Goal: Task Accomplishment & Management: Complete application form

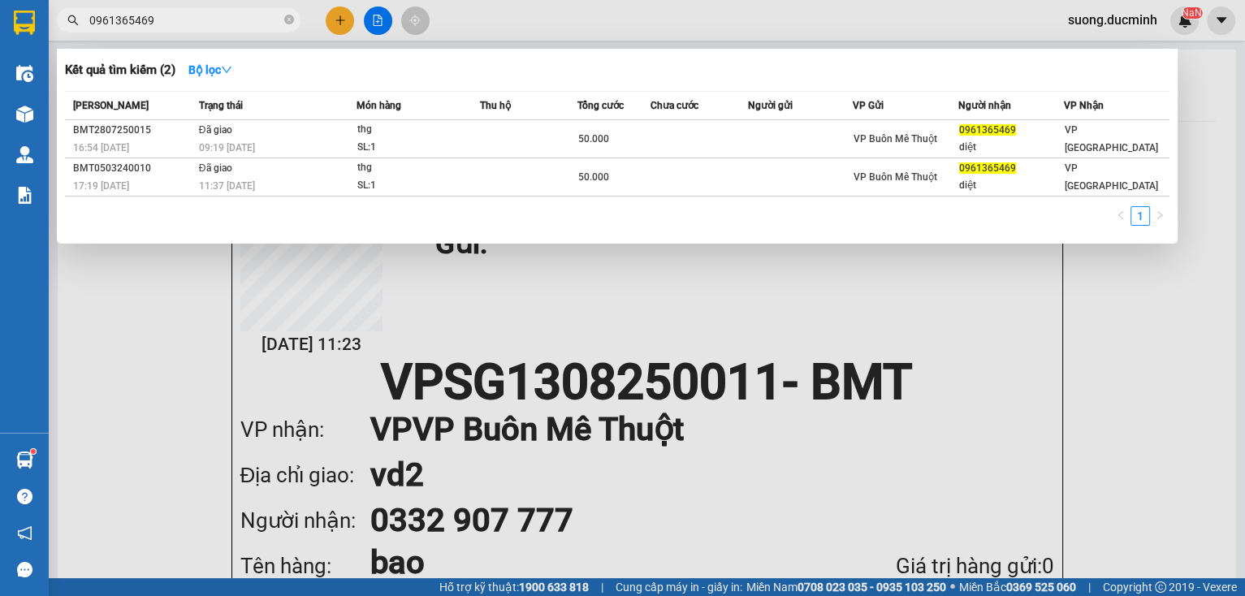
scroll to position [97, 0]
click at [339, 23] on div at bounding box center [622, 298] width 1245 height 596
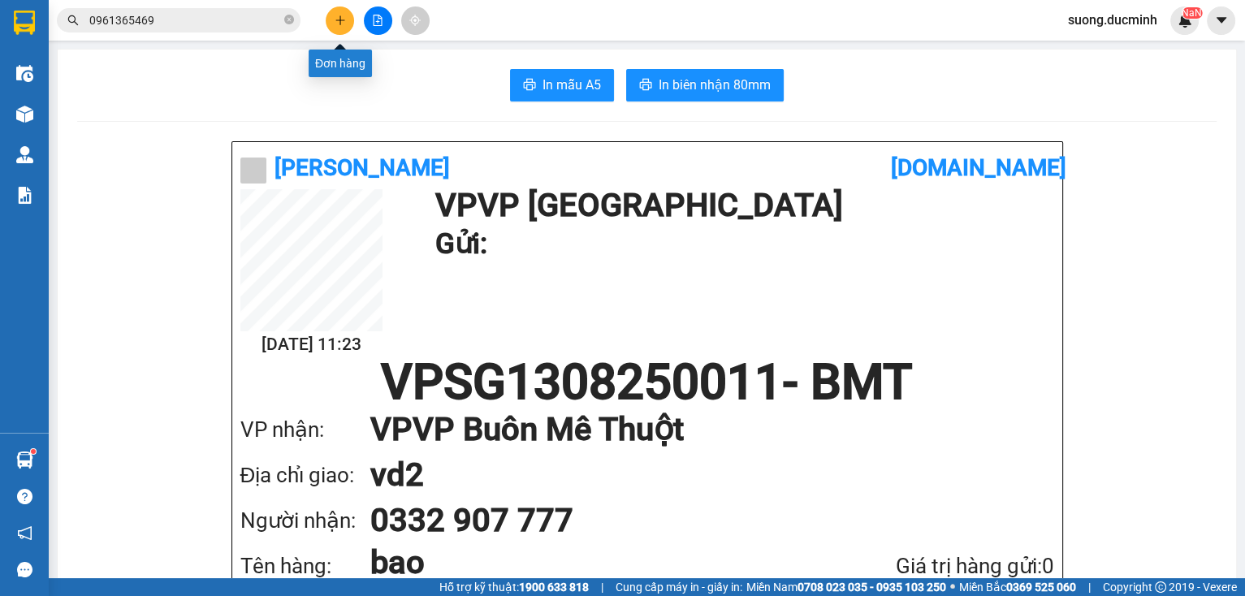
click at [346, 15] on button at bounding box center [340, 20] width 28 height 28
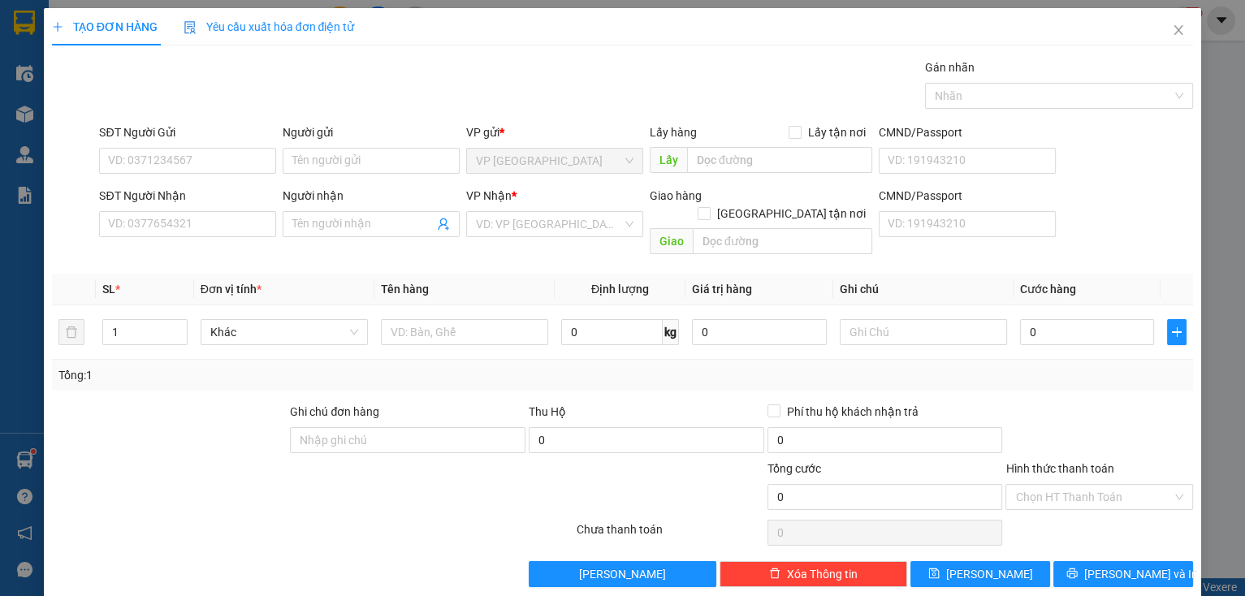
click at [195, 240] on div "SĐT Người Nhận VD: 0377654321" at bounding box center [187, 215] width 177 height 57
click at [120, 231] on input "SĐT Người Nhận" at bounding box center [187, 224] width 177 height 26
click at [162, 215] on input "SĐT Người Nhận" at bounding box center [187, 224] width 177 height 26
click at [150, 231] on input "SĐT Người Nhận" at bounding box center [187, 224] width 177 height 26
type input "0886466766"
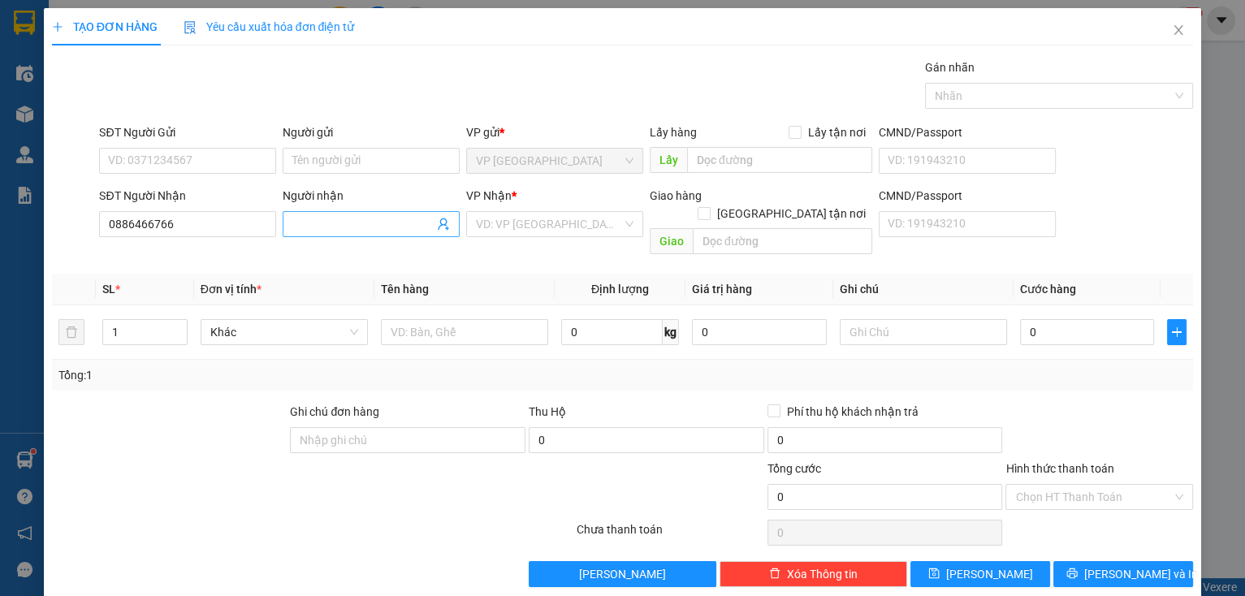
click at [307, 219] on input "Người nhận" at bounding box center [362, 224] width 141 height 18
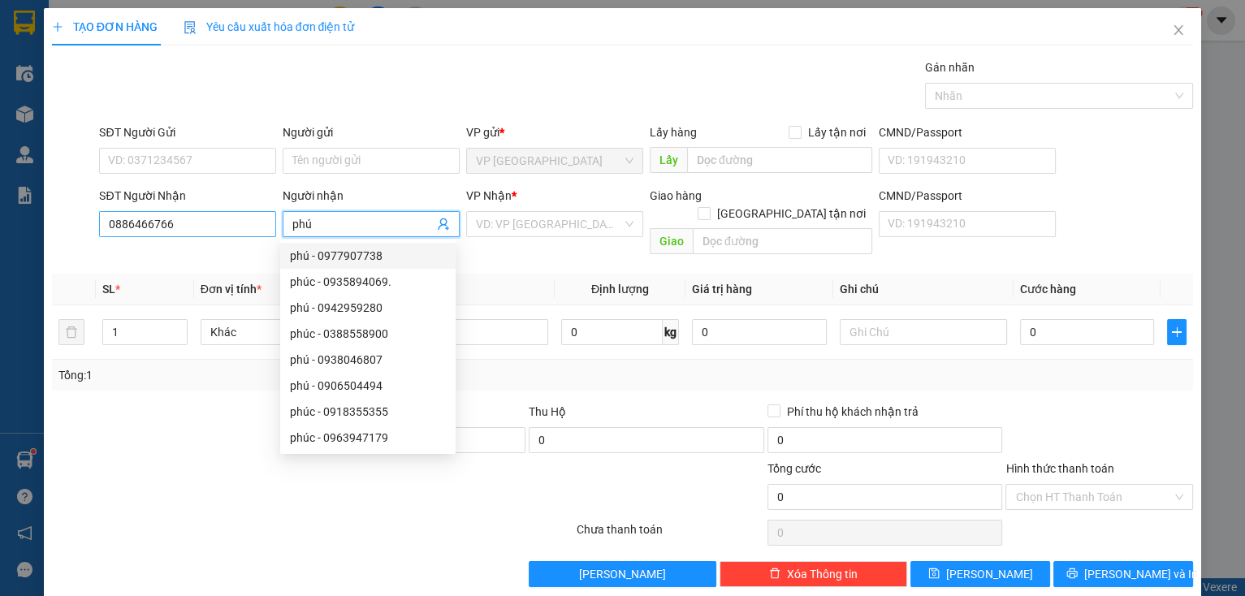
drag, startPoint x: 315, startPoint y: 224, endPoint x: 199, endPoint y: 218, distance: 116.4
click at [199, 218] on div "SĐT Người Nhận 0886466766 Người nhận phú VP Nhận * VD: VP [GEOGRAPHIC_DATA] Gia…" at bounding box center [646, 224] width 1101 height 75
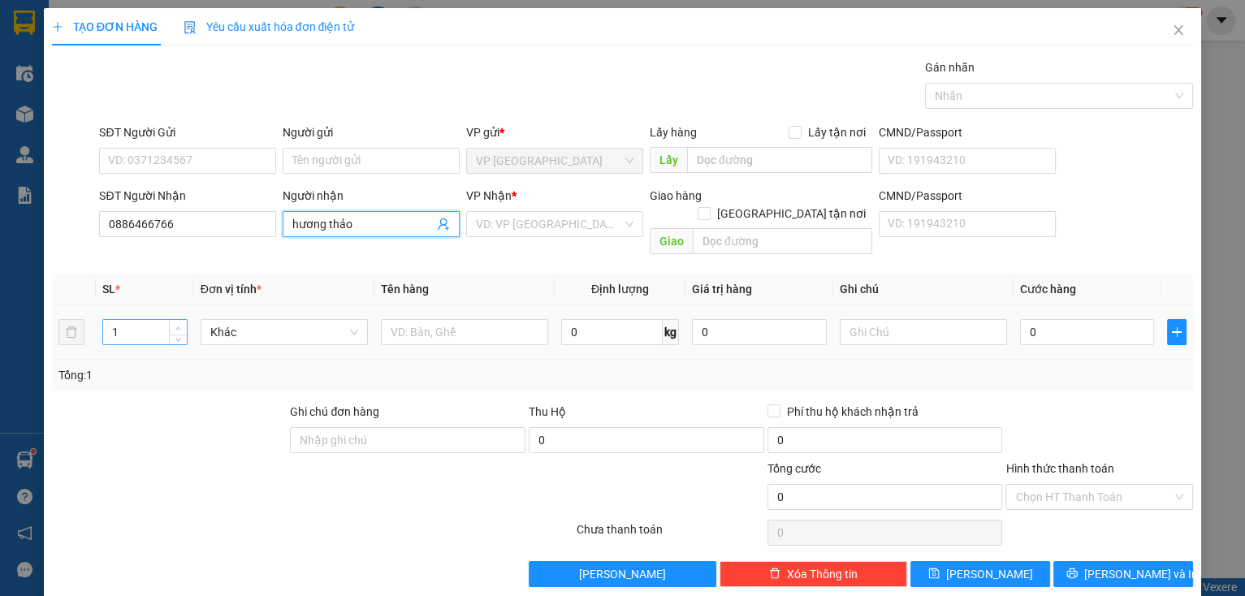
type input "hương thảo"
click at [174, 323] on span "up" at bounding box center [179, 328] width 10 height 10
type input "3"
click at [174, 323] on span "up" at bounding box center [179, 328] width 10 height 10
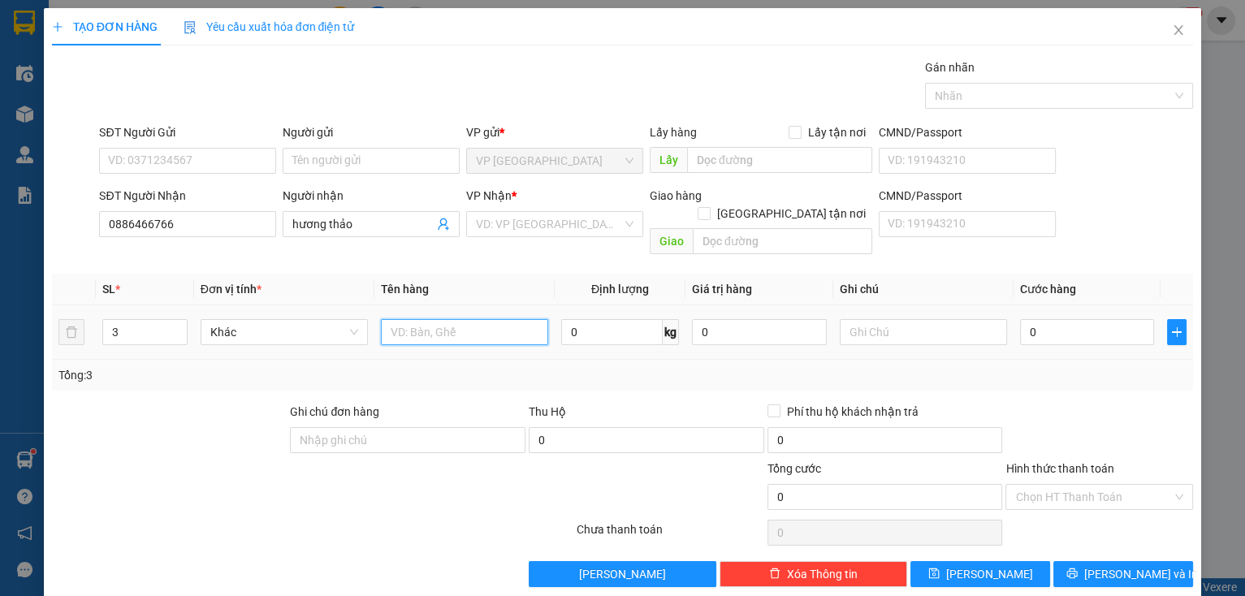
click at [437, 321] on input "text" at bounding box center [464, 332] width 167 height 26
type input "bó dài"
click at [1091, 319] on input "0" at bounding box center [1087, 332] width 135 height 26
click at [1097, 324] on input "0" at bounding box center [1087, 332] width 135 height 26
type input "03"
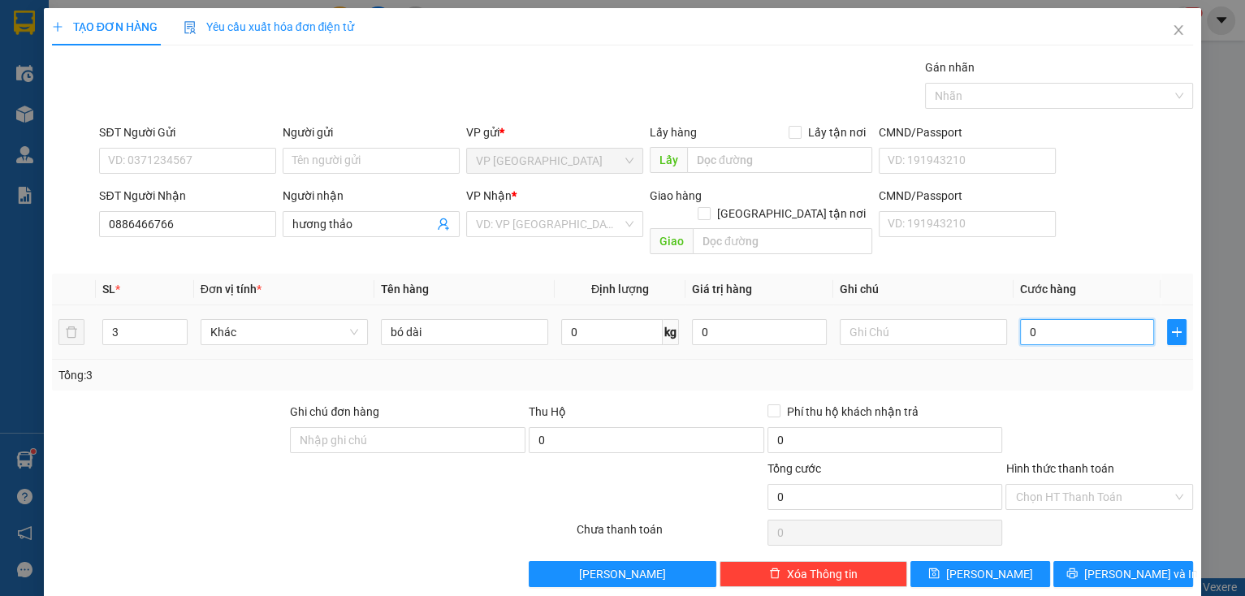
type input "3"
type input "030"
type input "30"
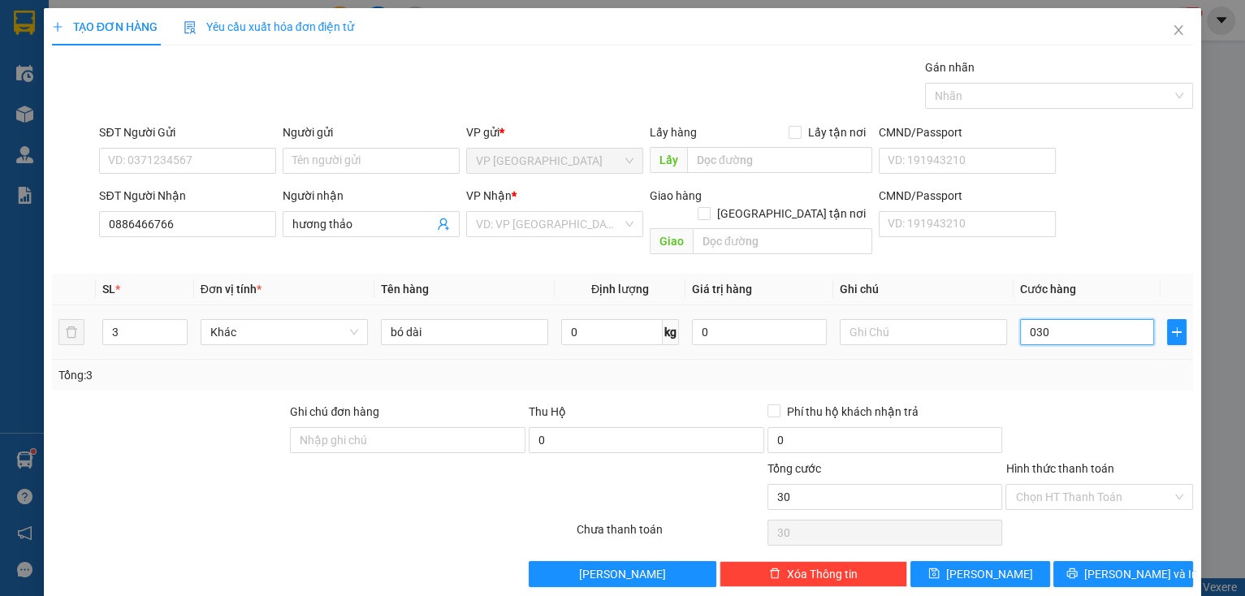
type input "0.300"
type input "300"
type input "300.000"
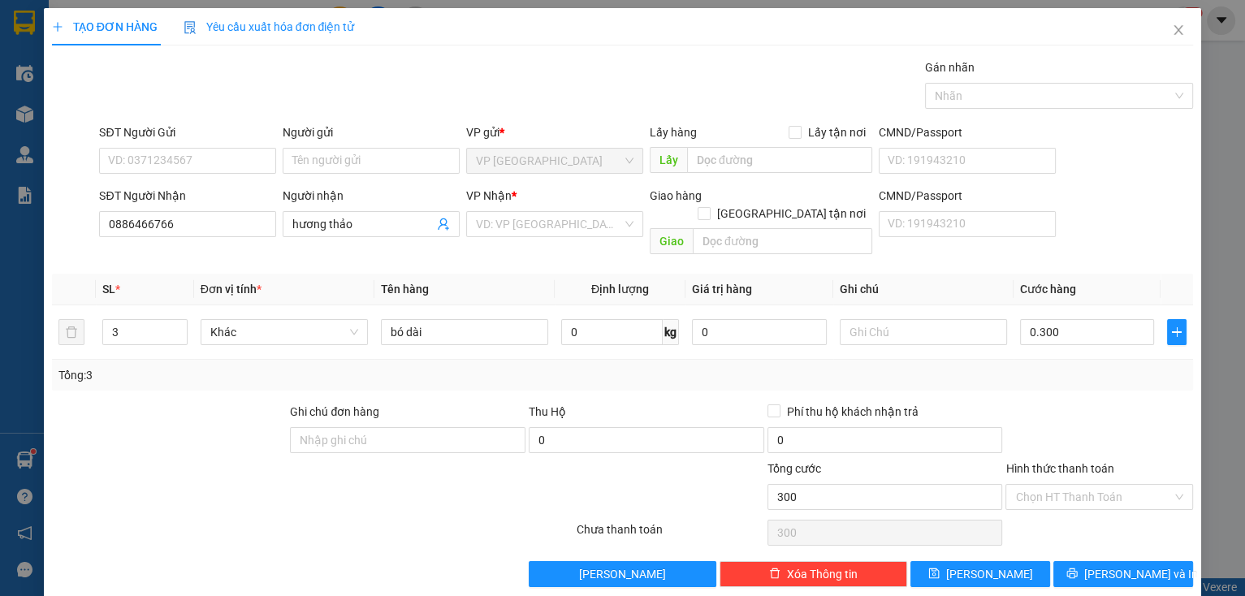
type input "300.000"
drag, startPoint x: 1065, startPoint y: 388, endPoint x: 1073, endPoint y: 426, distance: 39.0
click at [1065, 403] on div at bounding box center [1099, 431] width 191 height 57
click at [1080, 565] on button "[PERSON_NAME] và In" at bounding box center [1124, 574] width 140 height 26
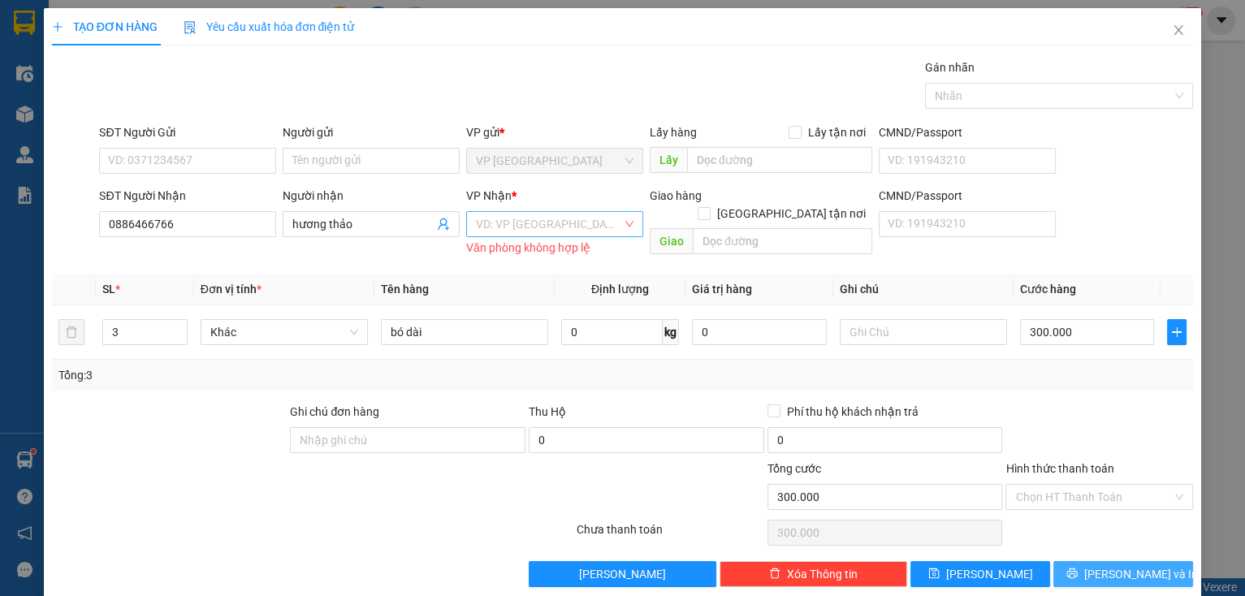
click at [522, 236] on div "VD: VP [GEOGRAPHIC_DATA]" at bounding box center [554, 224] width 177 height 26
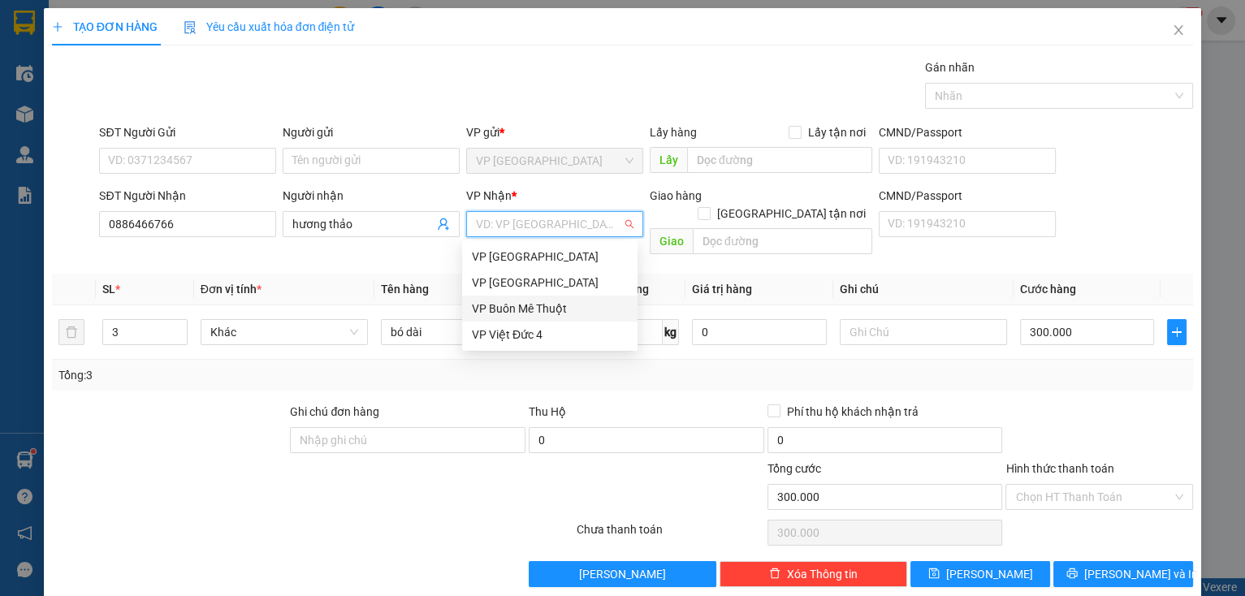
click at [512, 312] on div "VP Buôn Mê Thuột" at bounding box center [550, 309] width 156 height 18
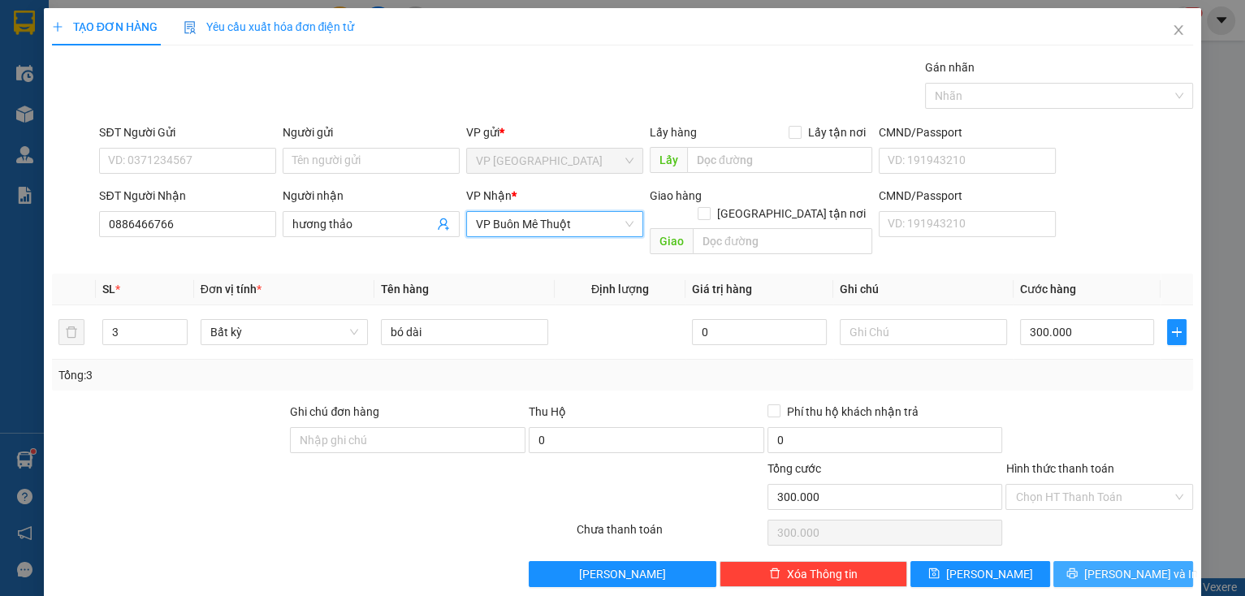
click at [1117, 565] on span "[PERSON_NAME] và In" at bounding box center [1142, 574] width 114 height 18
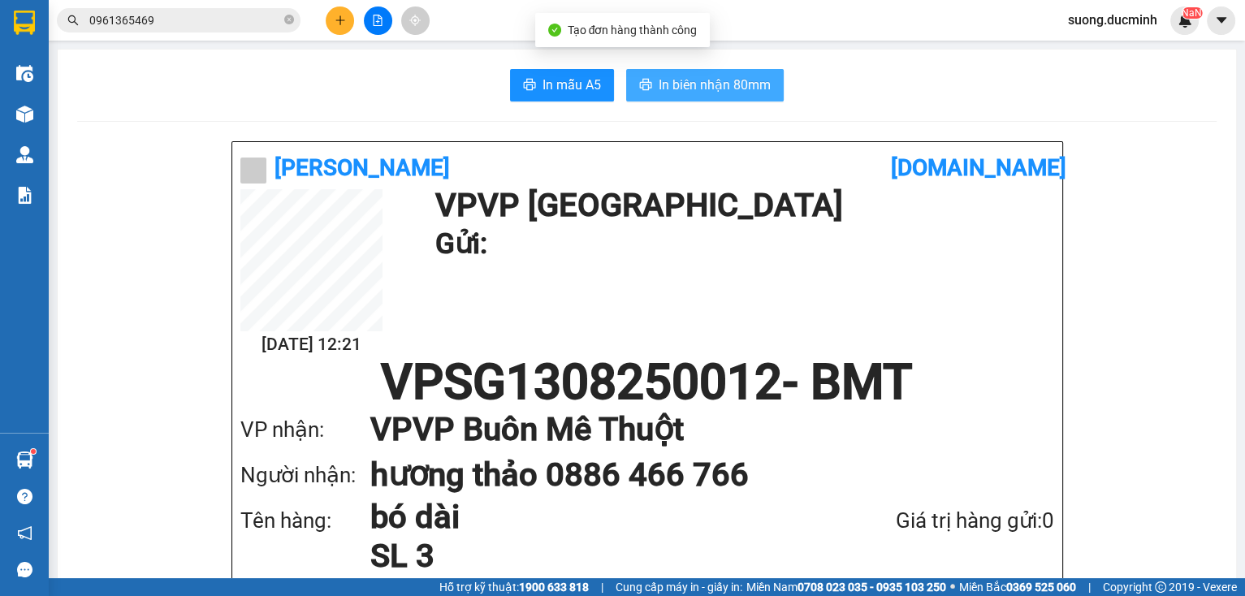
click at [691, 79] on span "In biên nhận 80mm" at bounding box center [715, 85] width 112 height 20
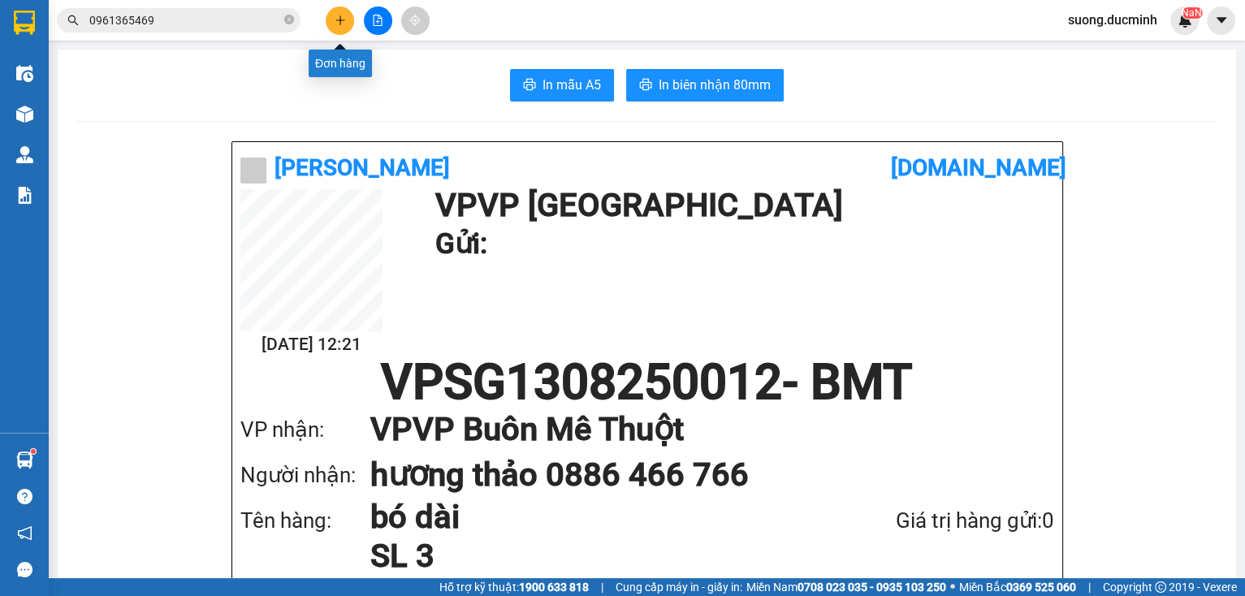
click at [341, 19] on icon "plus" at bounding box center [340, 20] width 11 height 11
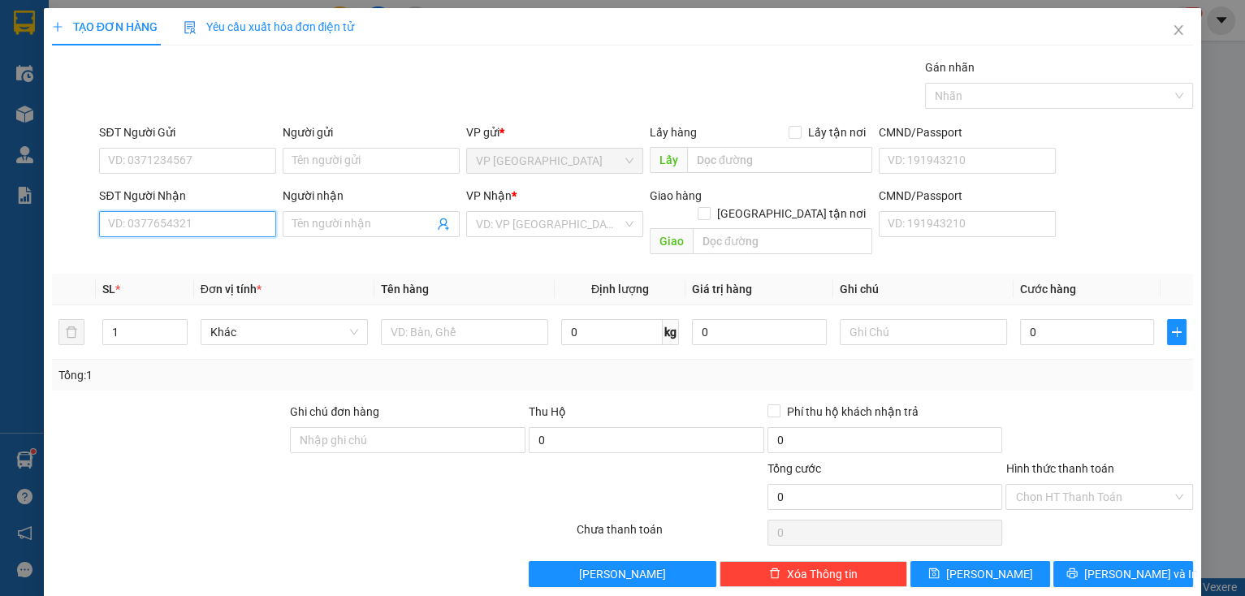
click at [128, 211] on input "SĐT Người Nhận" at bounding box center [187, 224] width 177 height 26
click at [197, 252] on div "0909517428 - trang" at bounding box center [186, 256] width 156 height 18
type input "0909517428"
type input "trang"
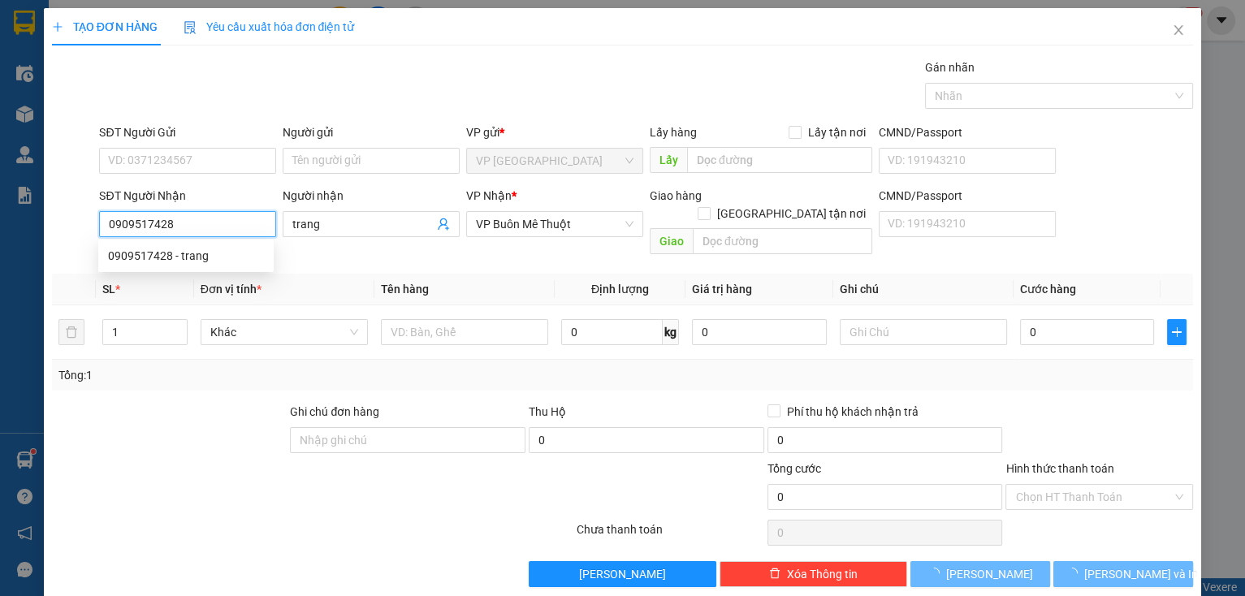
type input "220.000"
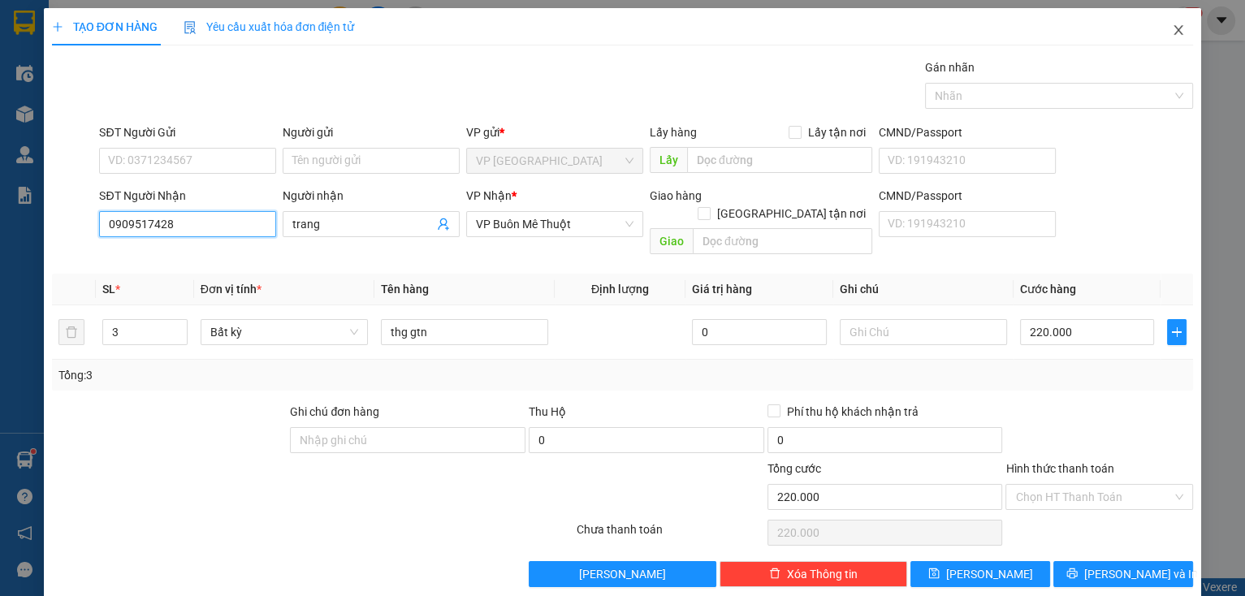
type input "0909517428"
click at [1172, 36] on icon "close" at bounding box center [1178, 30] width 13 height 13
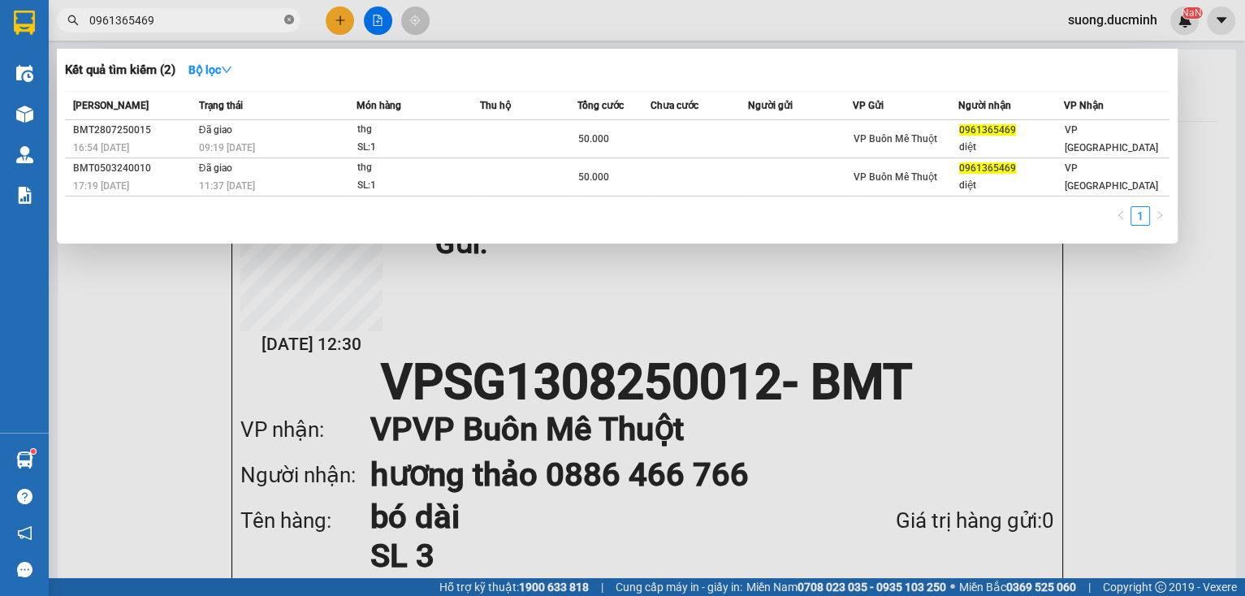
click at [286, 24] on icon "close-circle" at bounding box center [289, 20] width 10 height 10
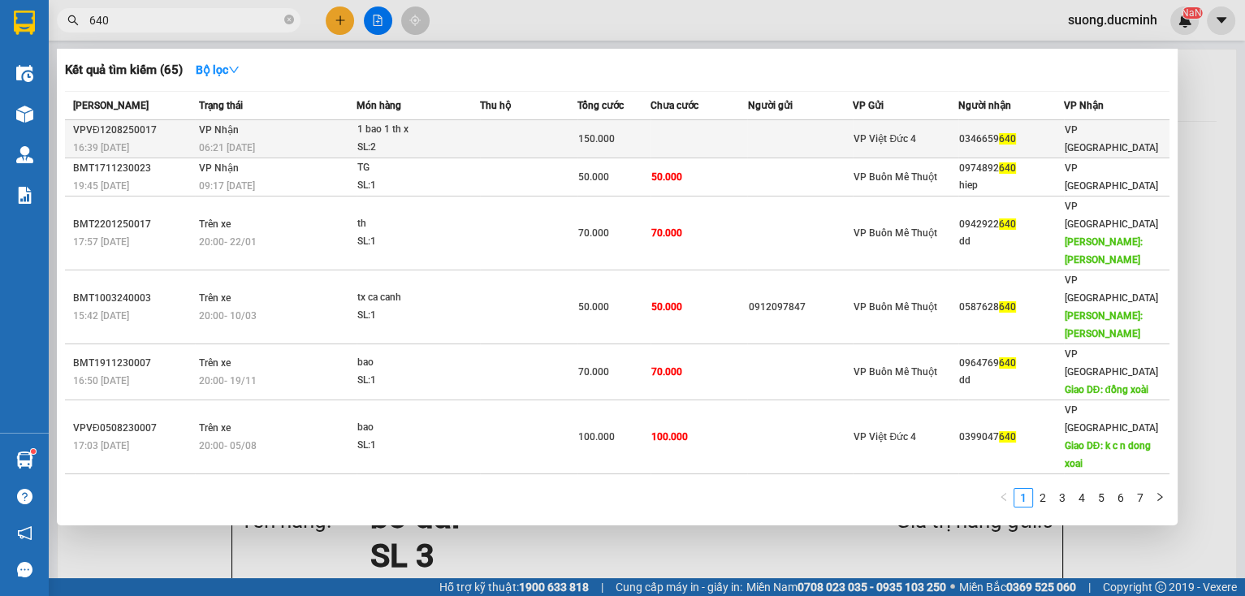
type input "640"
click at [367, 128] on div "1 bao 1 th x" at bounding box center [418, 130] width 122 height 18
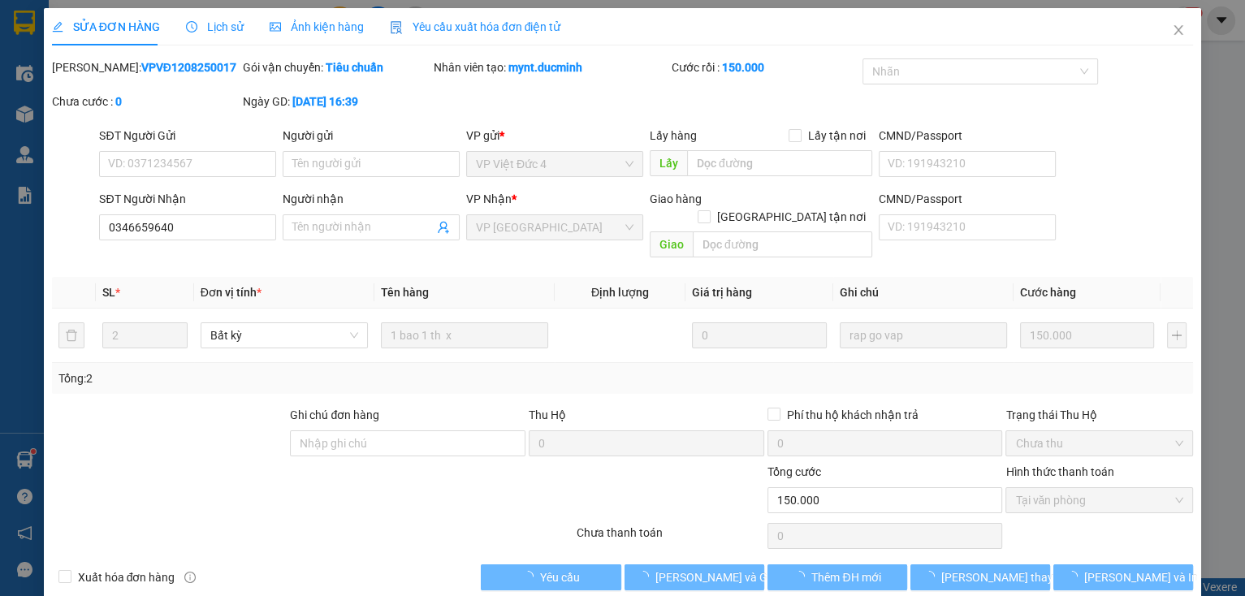
type input "0346659640"
type input "150.000"
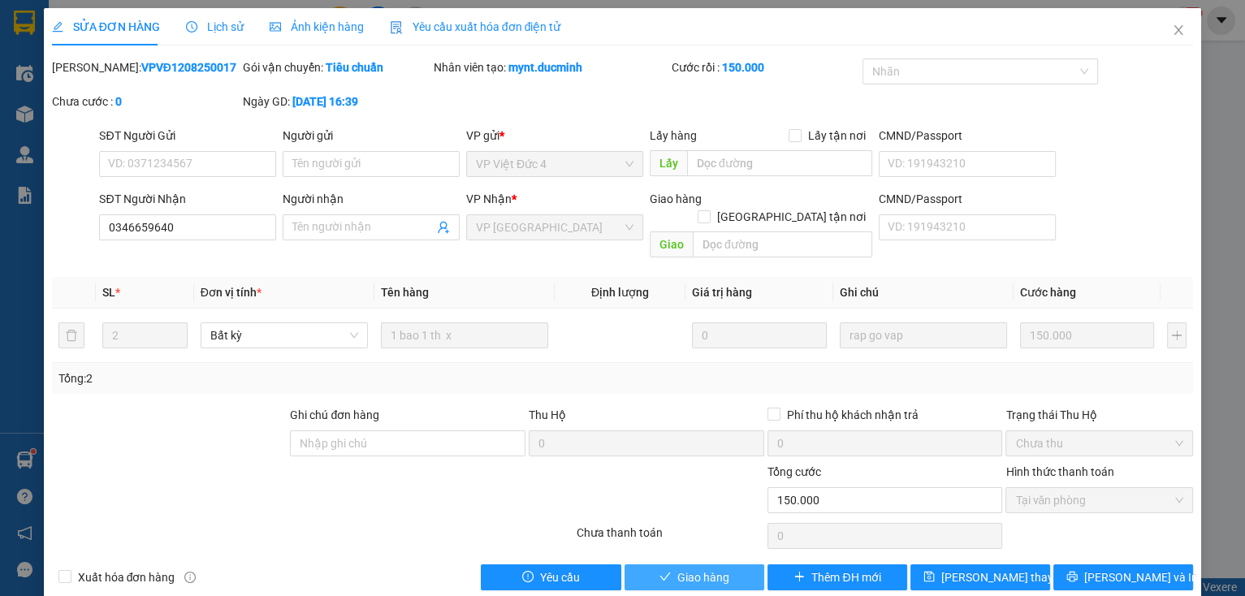
click at [708, 569] on span "Giao hàng" at bounding box center [704, 578] width 52 height 18
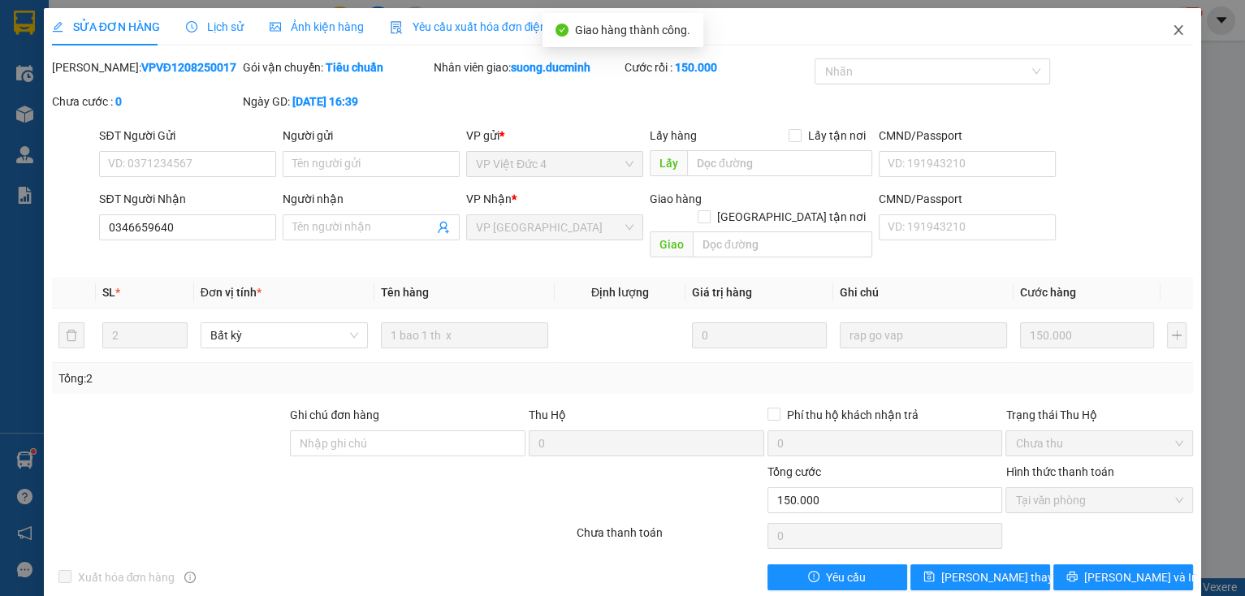
click at [1175, 28] on icon "close" at bounding box center [1179, 30] width 9 height 10
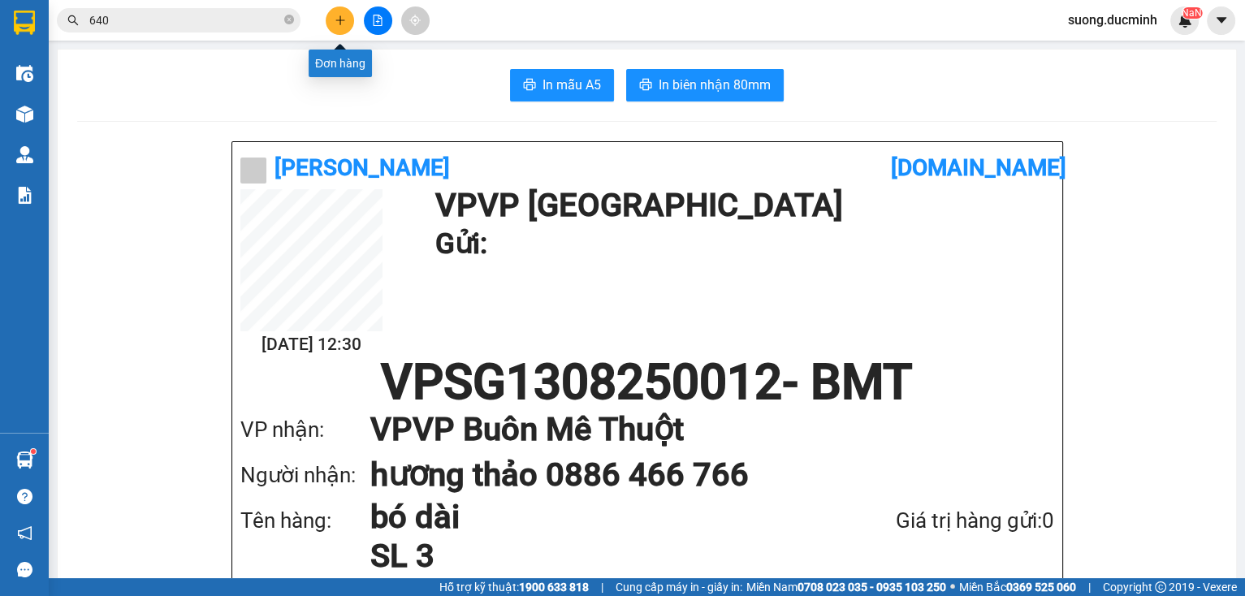
click at [340, 24] on icon "plus" at bounding box center [340, 19] width 1 height 9
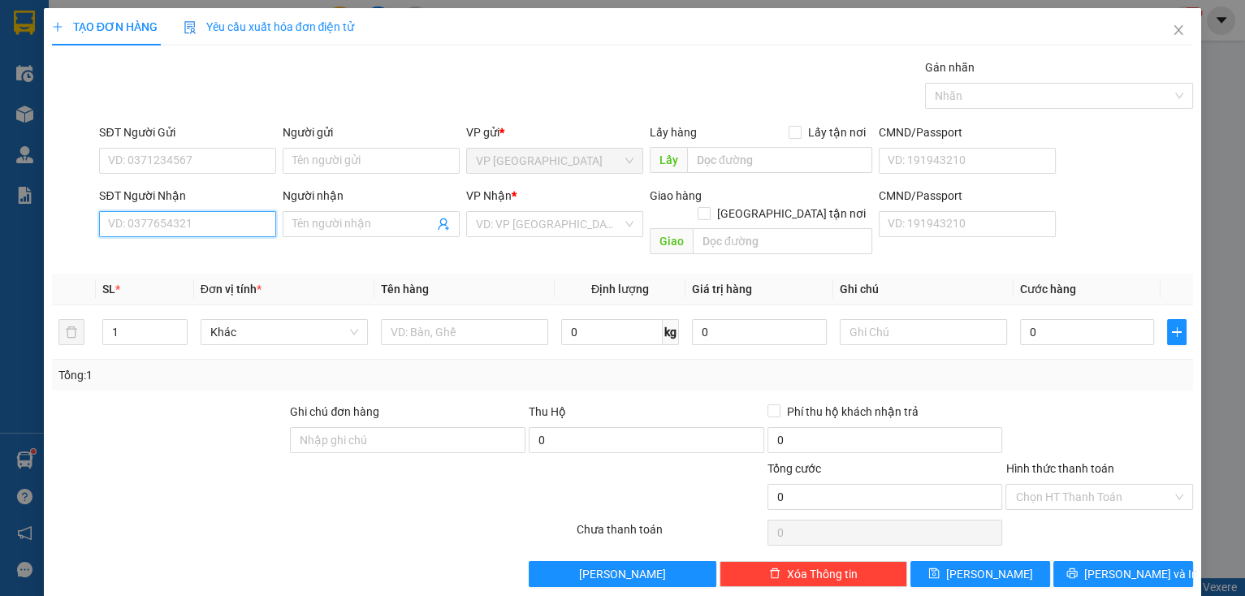
click at [175, 224] on input "SĐT Người Nhận" at bounding box center [187, 224] width 177 height 26
click at [159, 249] on div "0909517428 - trang" at bounding box center [186, 256] width 156 height 18
type input "0909517428"
type input "trang"
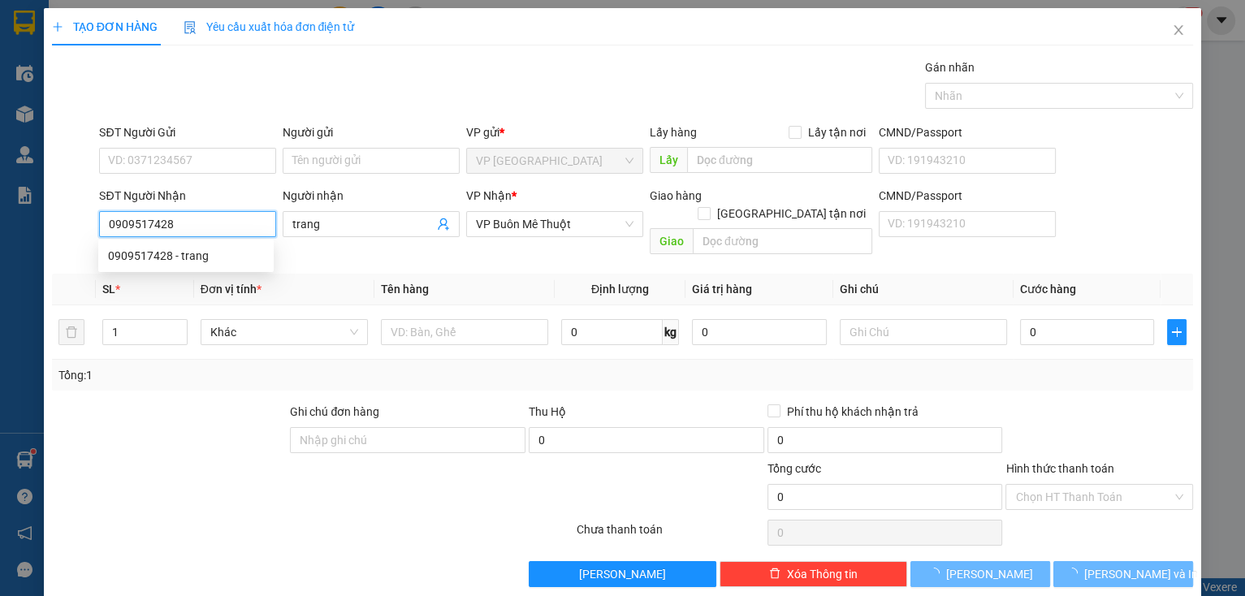
type input "220.000"
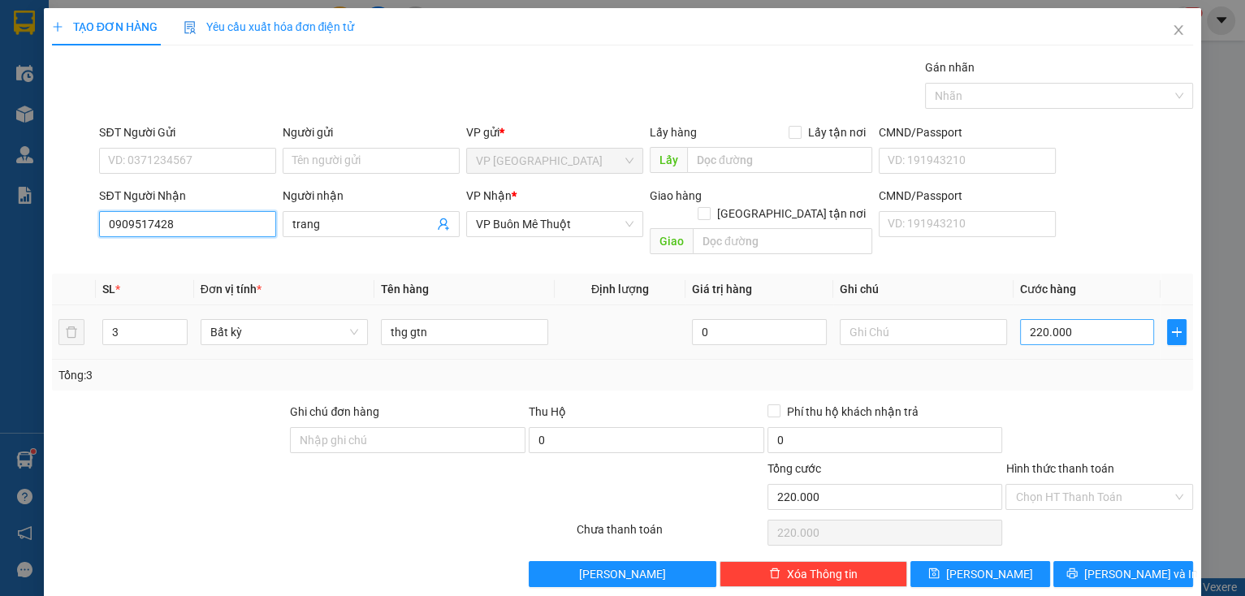
type input "0909517428"
click at [1066, 319] on input "220.000" at bounding box center [1087, 332] width 135 height 26
type input "2"
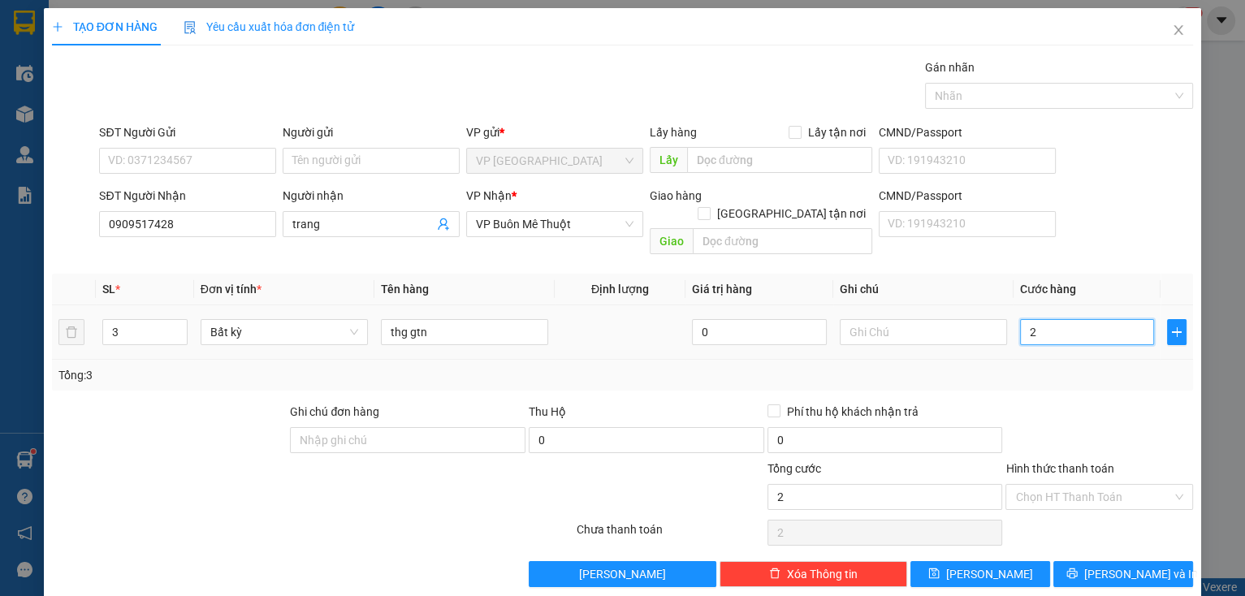
type input "27"
type input "270"
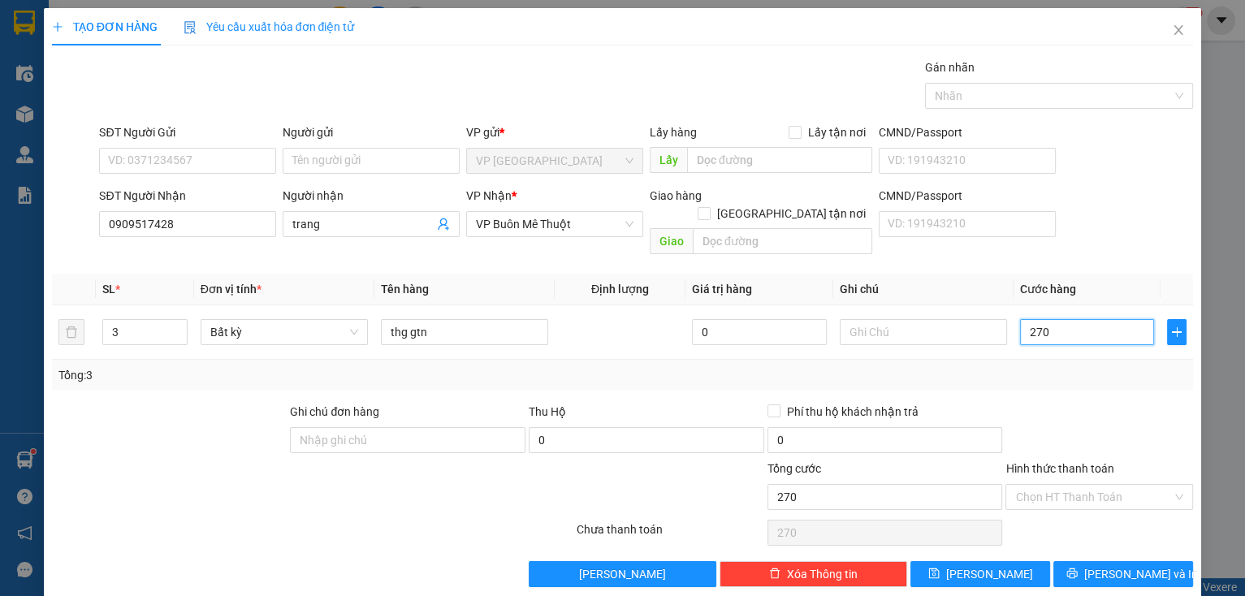
type input "270"
type input "270.000"
click at [1080, 422] on div at bounding box center [1099, 431] width 191 height 57
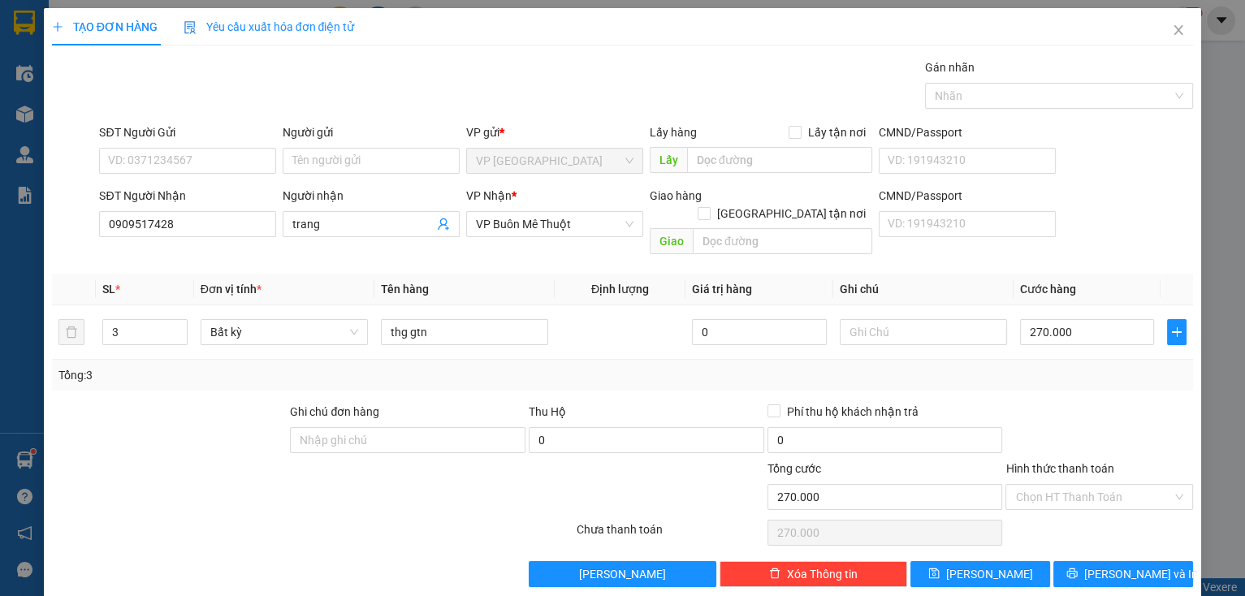
drag, startPoint x: 1071, startPoint y: 470, endPoint x: 1066, endPoint y: 492, distance: 21.7
click at [1071, 485] on input "Hình thức thanh toán" at bounding box center [1094, 497] width 157 height 24
click at [1056, 505] on div "Tại văn phòng" at bounding box center [1090, 510] width 167 height 18
type input "0"
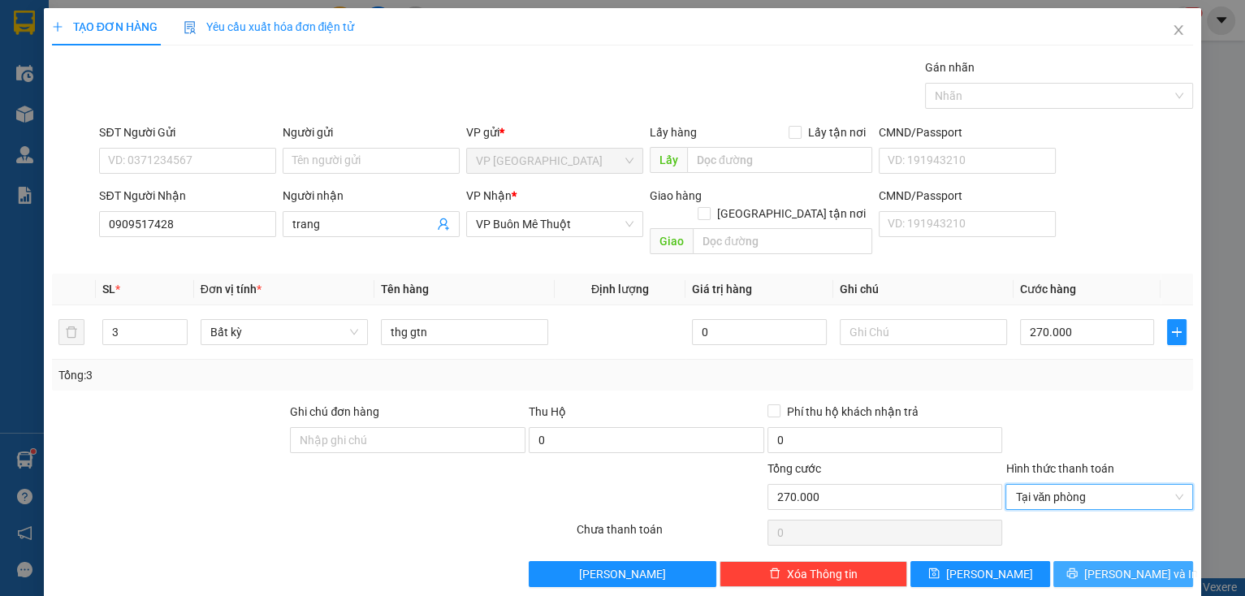
click at [1093, 565] on button "[PERSON_NAME] và In" at bounding box center [1124, 574] width 140 height 26
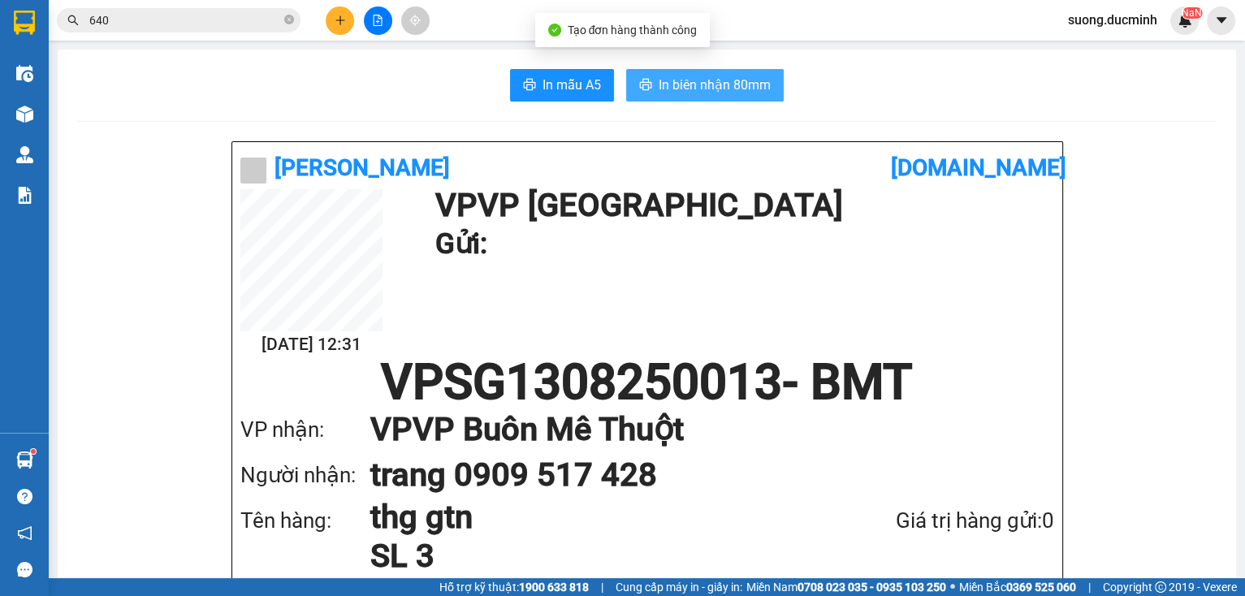
click at [699, 78] on span "In biên nhận 80mm" at bounding box center [715, 85] width 112 height 20
